Goal: Navigation & Orientation: Find specific page/section

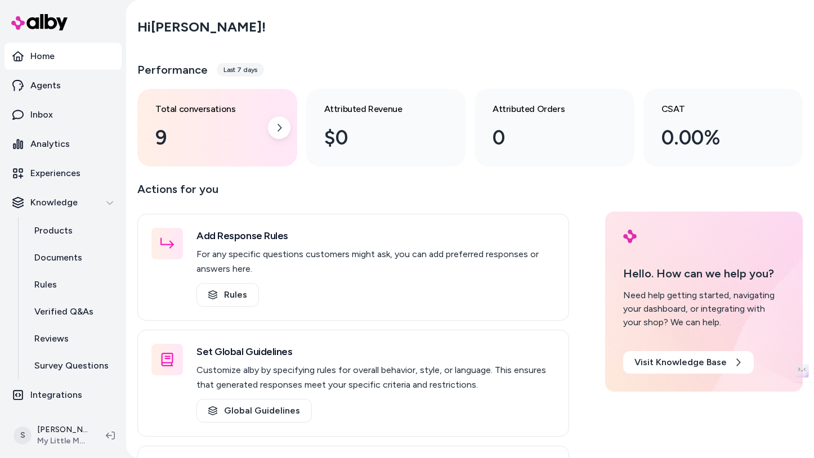
click at [155, 141] on div "9" at bounding box center [208, 138] width 106 height 30
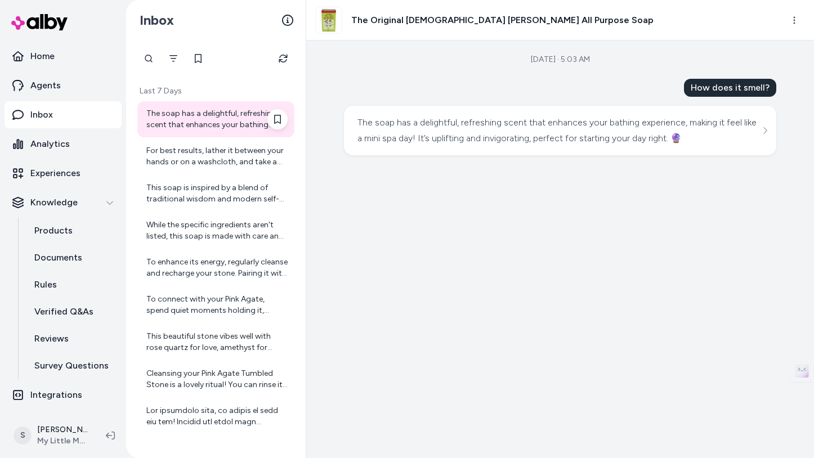
click at [210, 104] on div "The soap has a delightful, refreshing scent that enhances your bathing experien…" at bounding box center [215, 119] width 157 height 36
click at [159, 125] on div "The soap has a delightful, refreshing scent that enhances your bathing experien…" at bounding box center [216, 119] width 141 height 23
click at [281, 61] on icon "Refresh" at bounding box center [283, 58] width 9 height 9
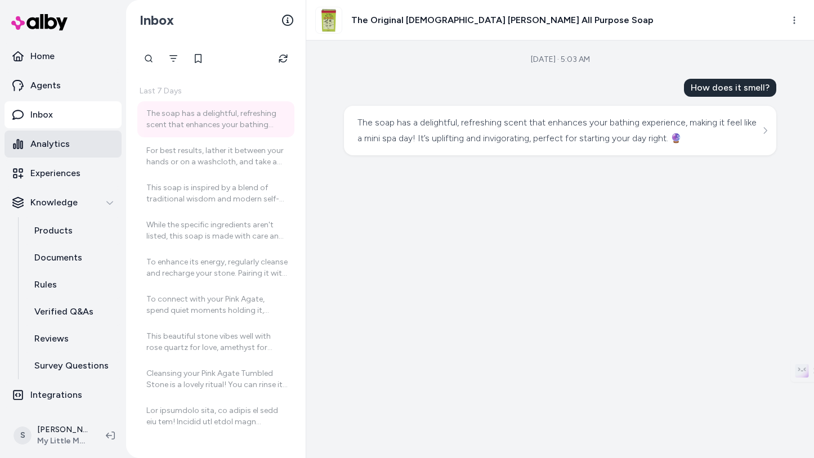
click at [65, 138] on p "Analytics" at bounding box center [49, 144] width 39 height 14
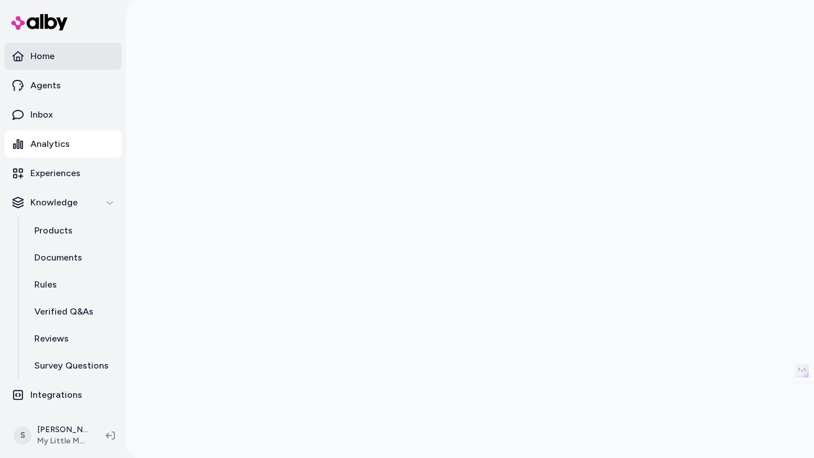
click at [61, 61] on link "Home" at bounding box center [63, 56] width 117 height 27
